Goal: Check status

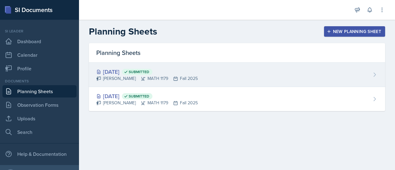
click at [228, 80] on div "[DATE] Submitted [PERSON_NAME] MATH 1179 Fall 2025" at bounding box center [237, 75] width 296 height 24
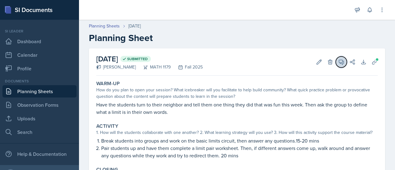
click at [338, 65] on icon at bounding box center [341, 62] width 6 height 6
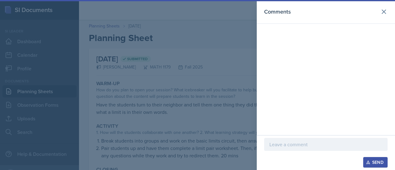
click at [220, 147] on div at bounding box center [197, 85] width 395 height 170
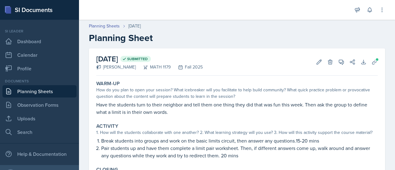
click at [51, 97] on link "Planning Sheets" at bounding box center [39, 91] width 74 height 12
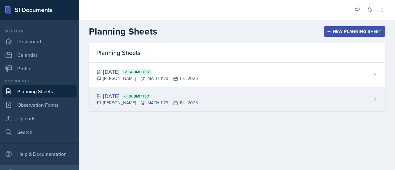
click at [233, 104] on div "[DATE] Submitted [PERSON_NAME] MATH 1179 Fall 2025" at bounding box center [237, 99] width 296 height 24
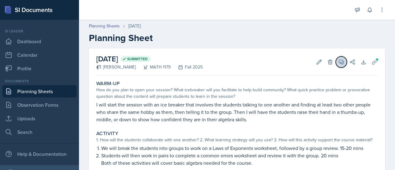
click at [336, 66] on button "View Comments" at bounding box center [341, 61] width 11 height 11
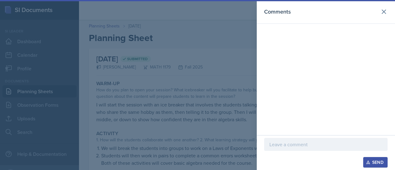
click at [226, 139] on div at bounding box center [197, 85] width 395 height 170
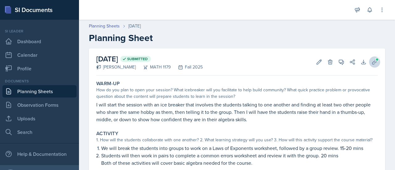
click at [369, 66] on button "Uploads" at bounding box center [374, 61] width 11 height 11
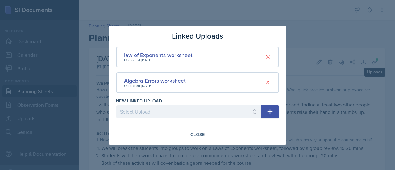
click at [246, 69] on div "law of Exponents worksheet Uploaded [DATE] Algebra Errors worksheet Uploaded [D…" at bounding box center [197, 70] width 163 height 46
click at [165, 57] on div "Uploaded [DATE]" at bounding box center [158, 60] width 69 height 6
